Goal: Navigation & Orientation: Find specific page/section

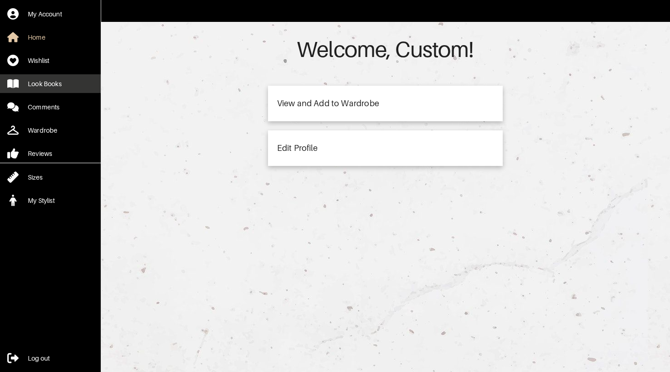
click at [72, 92] on link "Look Books" at bounding box center [50, 83] width 101 height 19
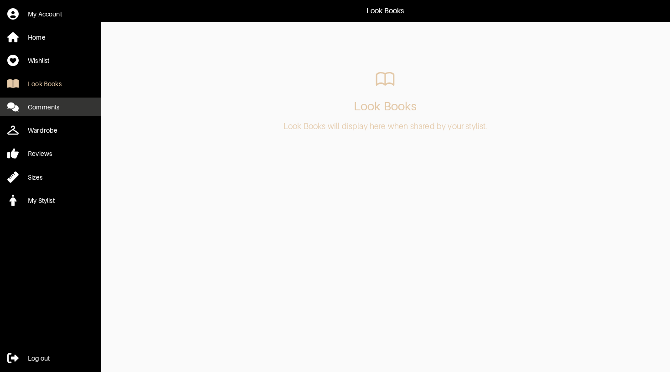
click at [64, 103] on link "Comments" at bounding box center [50, 107] width 101 height 19
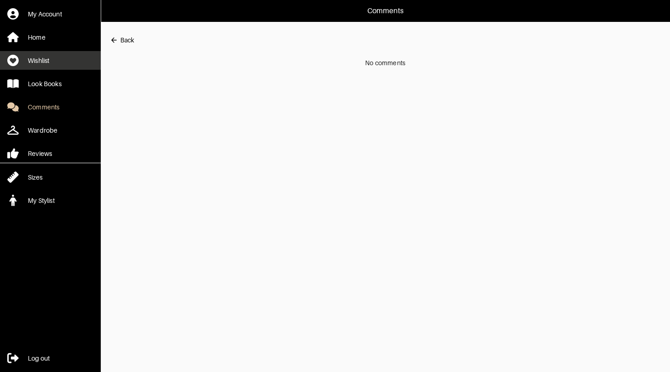
click at [59, 59] on link "Wishlist" at bounding box center [50, 60] width 101 height 19
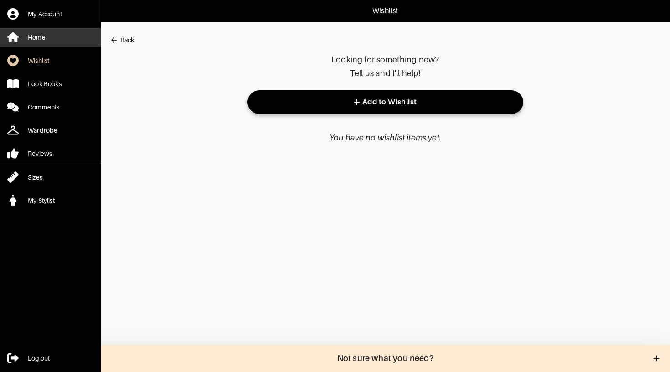
click at [52, 43] on link "Home" at bounding box center [50, 37] width 101 height 19
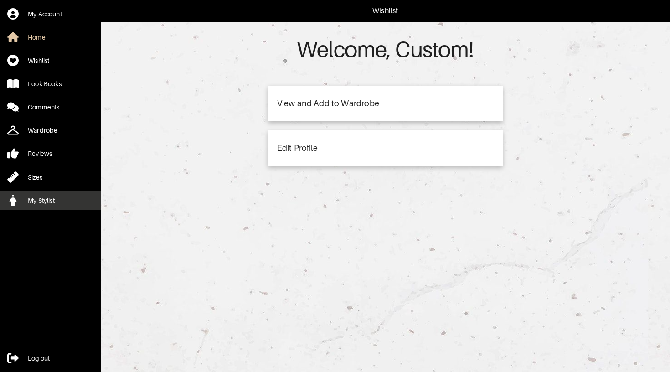
click at [71, 197] on link "My Stylist" at bounding box center [50, 200] width 101 height 19
